Goal: Task Accomplishment & Management: Use online tool/utility

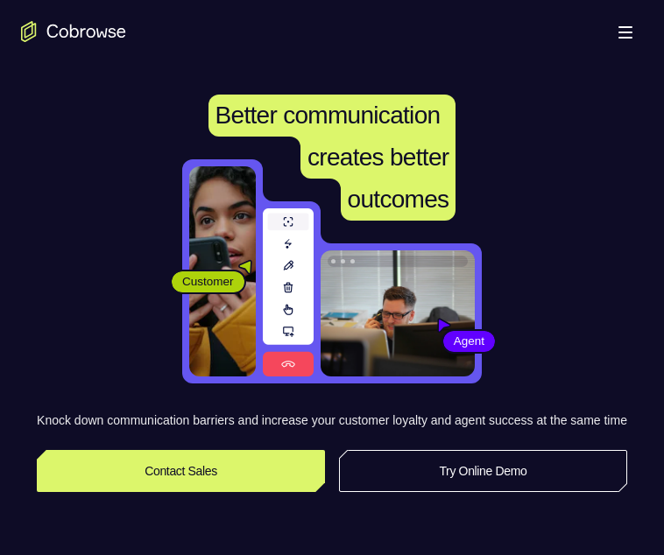
click at [508, 491] on link "Try Online Demo" at bounding box center [483, 471] width 288 height 42
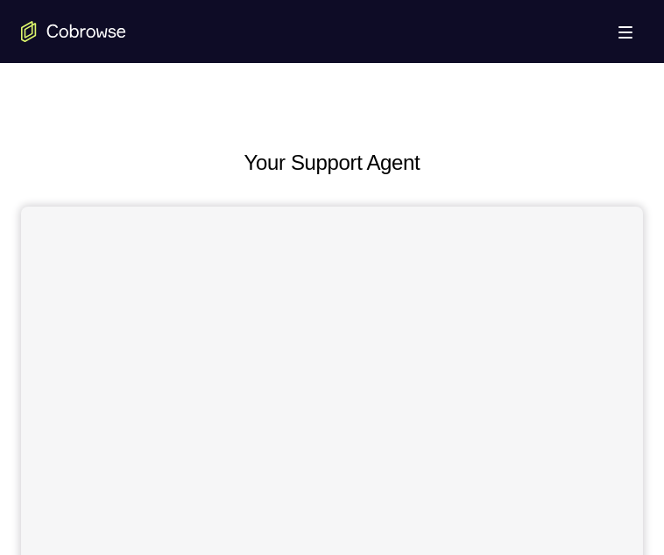
scroll to position [657, 0]
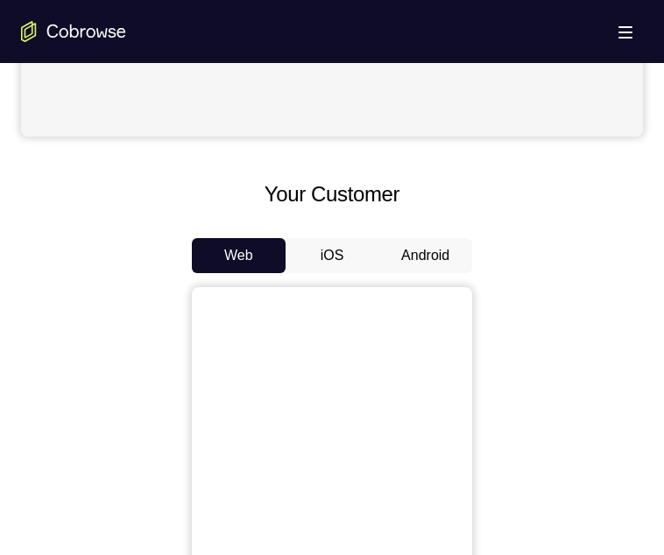
click at [420, 238] on button "Android" at bounding box center [425, 255] width 94 height 35
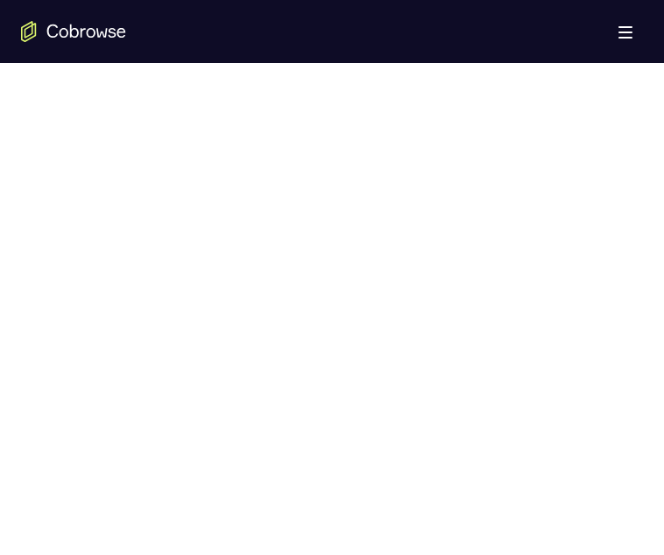
scroll to position [913, 0]
